Goal: Contribute content: Contribute content

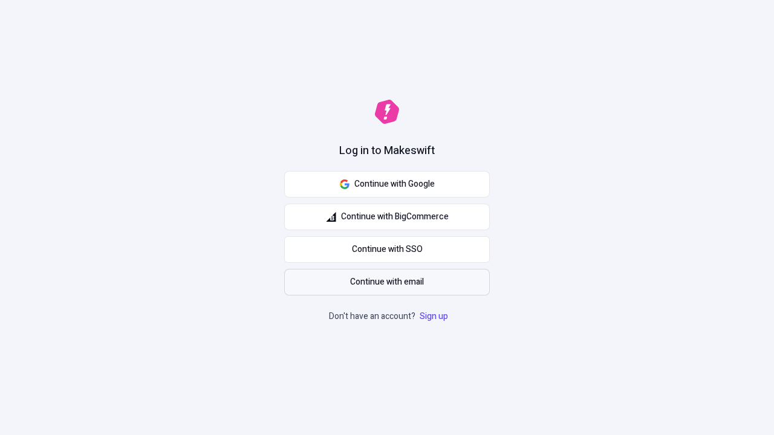
click at [387, 282] on span "Continue with email" at bounding box center [387, 282] width 74 height 13
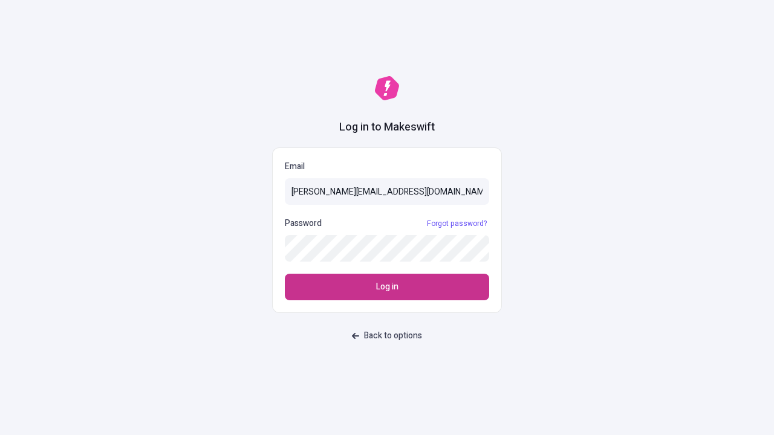
click at [387, 287] on span "Log in" at bounding box center [387, 286] width 22 height 13
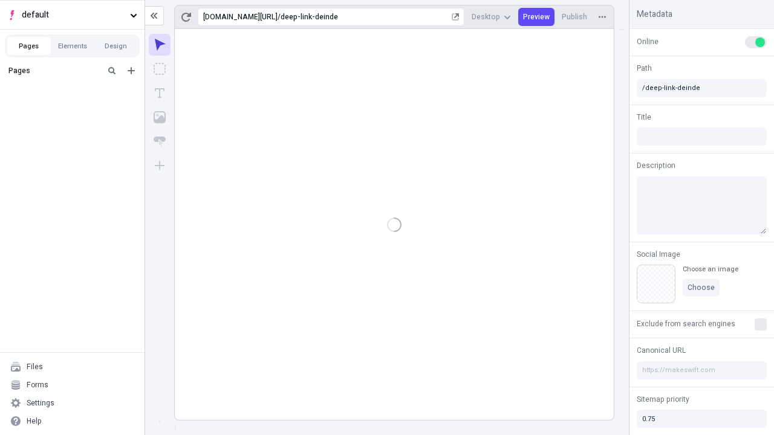
type input "/deep-link-deinde"
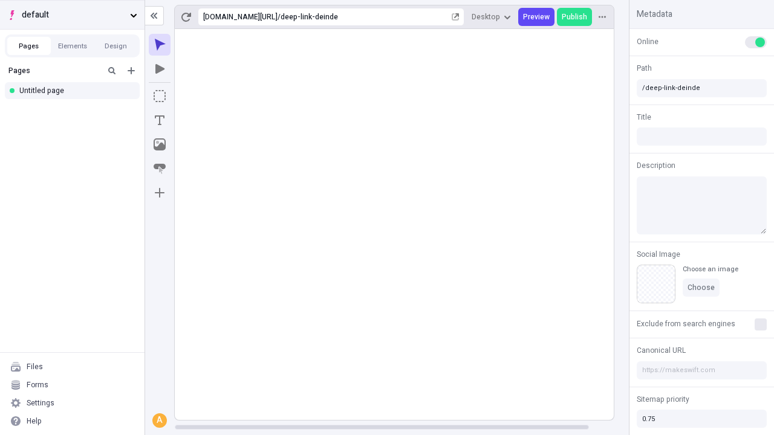
click at [72, 15] on span "default" at bounding box center [73, 14] width 103 height 13
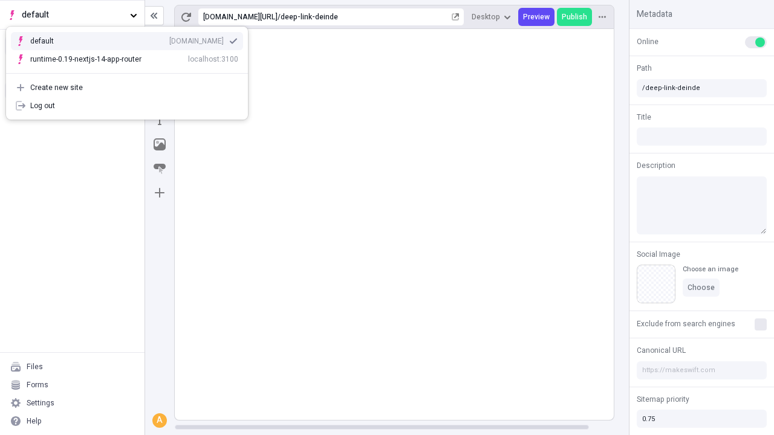
click at [169, 39] on div "[DOMAIN_NAME]" at bounding box center [196, 41] width 54 height 10
click at [131, 71] on icon "Add new" at bounding box center [131, 70] width 7 height 7
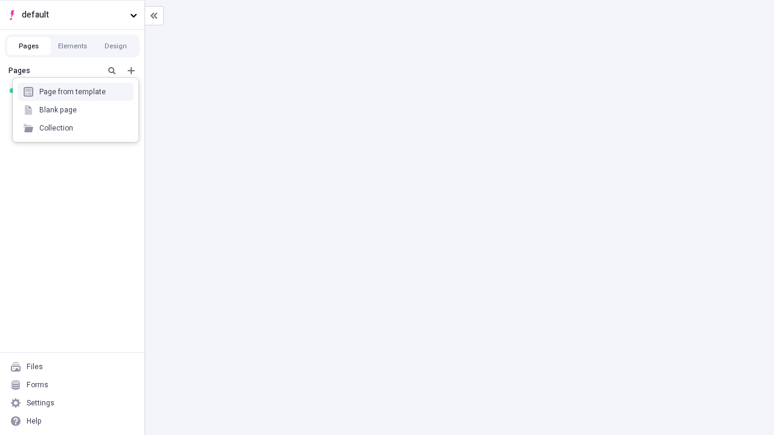
click at [76, 110] on div "Blank page" at bounding box center [76, 110] width 116 height 18
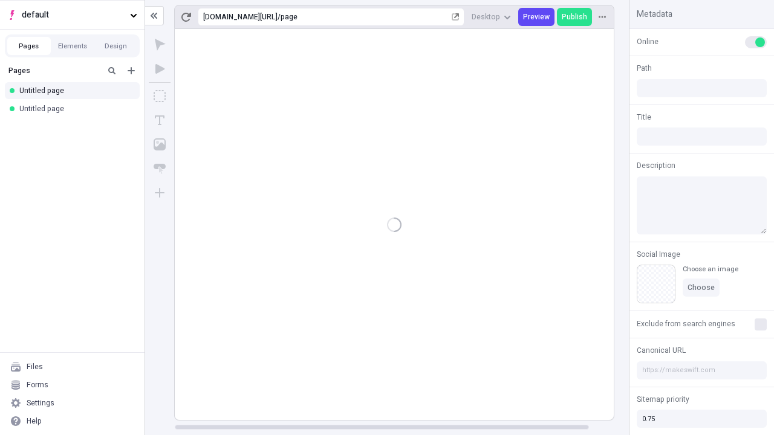
type input "/page"
click at [160, 96] on icon "Box" at bounding box center [160, 96] width 12 height 12
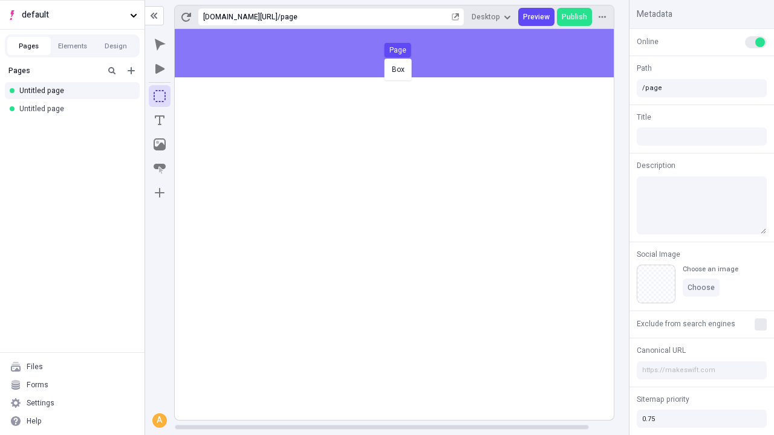
click at [406, 53] on div "Box Page" at bounding box center [387, 217] width 774 height 435
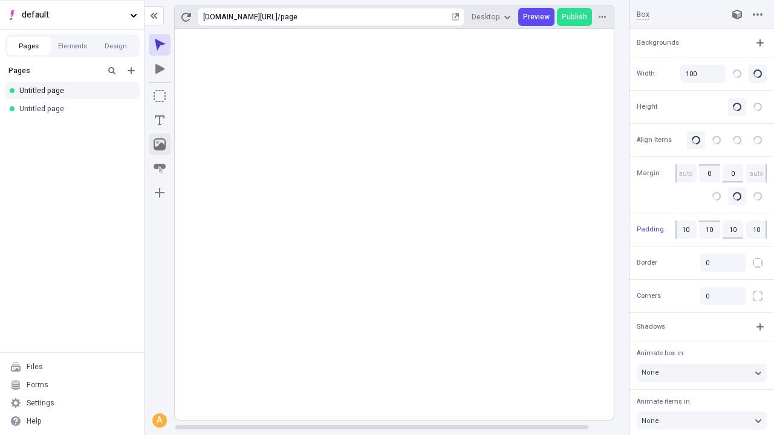
click at [160, 144] on icon "Image" at bounding box center [160, 144] width 12 height 12
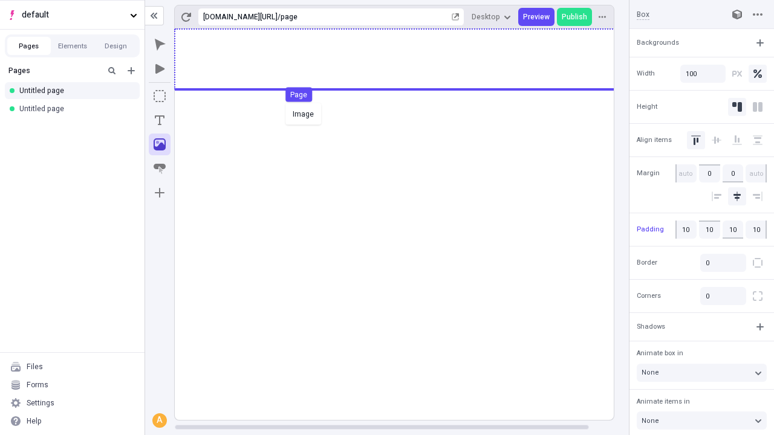
click at [406, 59] on div "Image Page" at bounding box center [387, 217] width 774 height 435
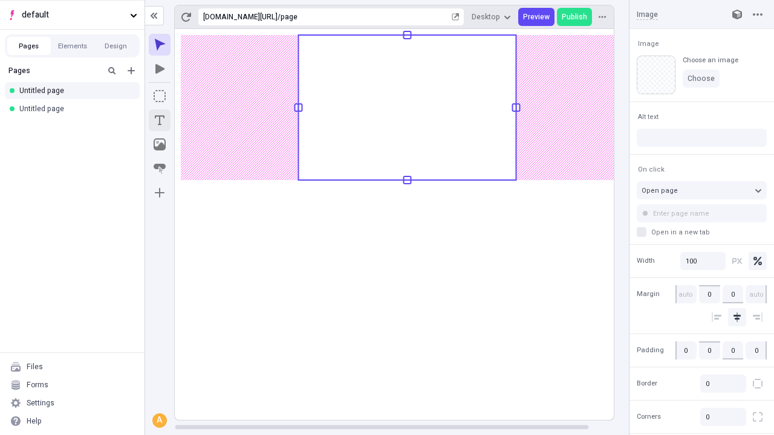
click at [160, 120] on icon "Text" at bounding box center [160, 120] width 10 height 10
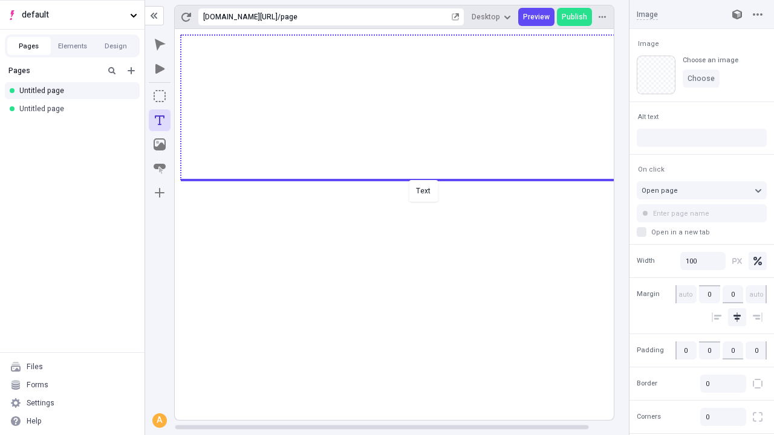
click at [406, 179] on div "Text" at bounding box center [387, 217] width 774 height 435
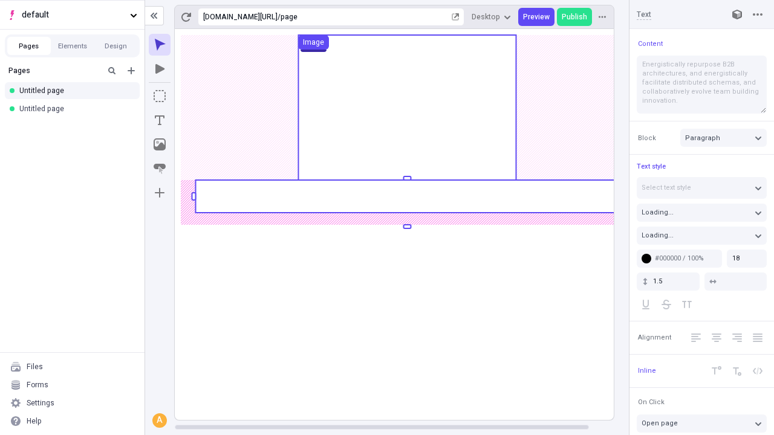
click at [406, 196] on rect at bounding box center [406, 196] width 423 height 33
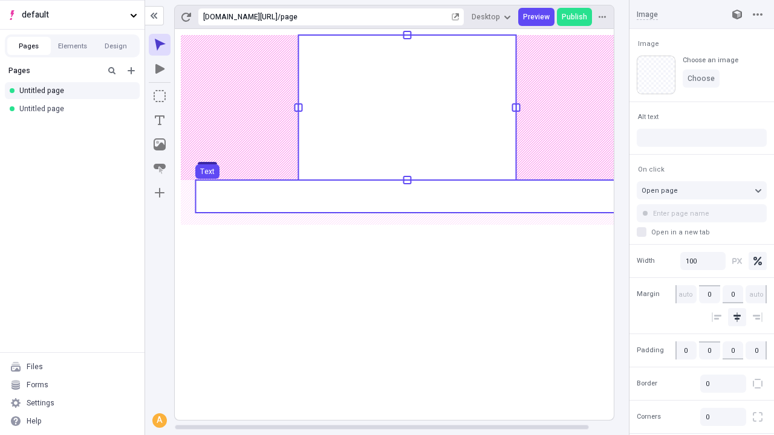
click at [406, 196] on use at bounding box center [406, 196] width 423 height 33
click at [406, 196] on rect at bounding box center [407, 224] width 465 height 391
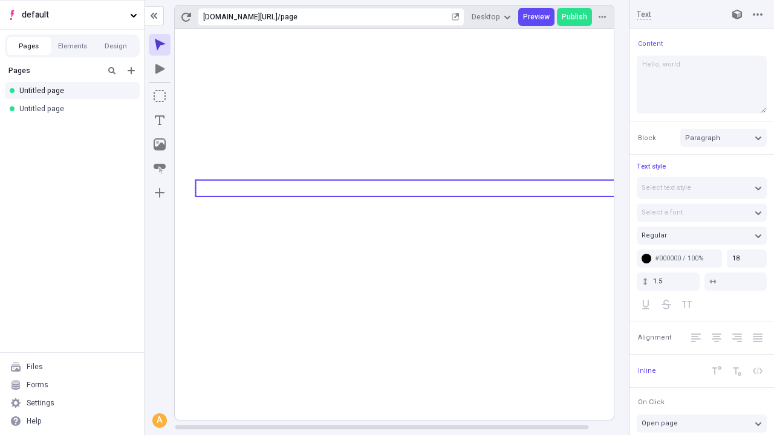
type textarea "Hello, world!"
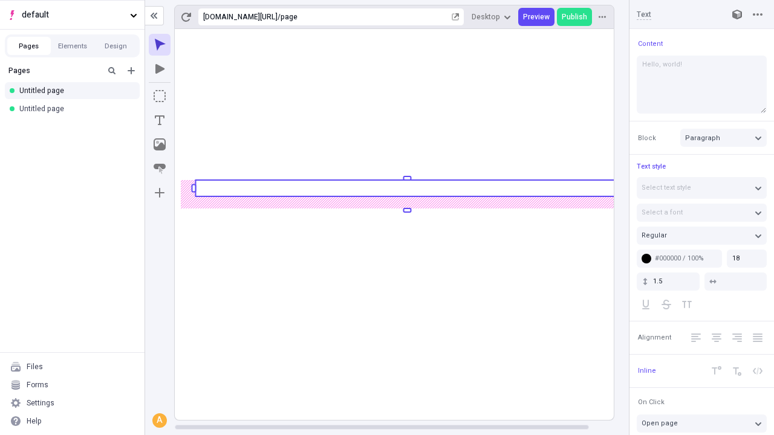
click at [160, 144] on icon "Image" at bounding box center [160, 144] width 12 height 12
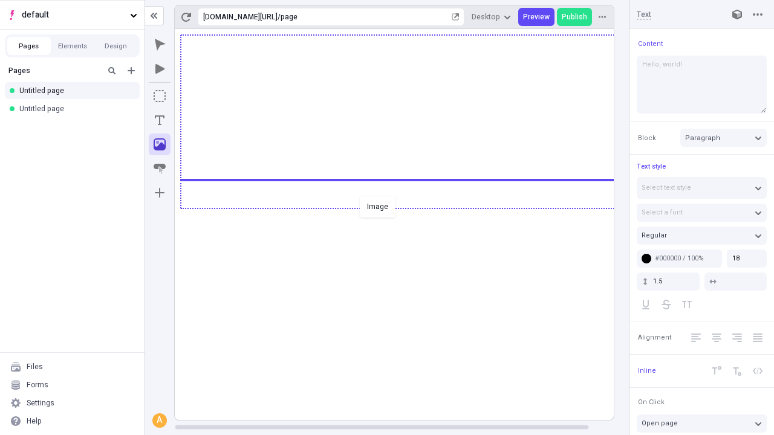
click at [406, 207] on div "Image" at bounding box center [387, 217] width 774 height 435
